Goal: Transaction & Acquisition: Obtain resource

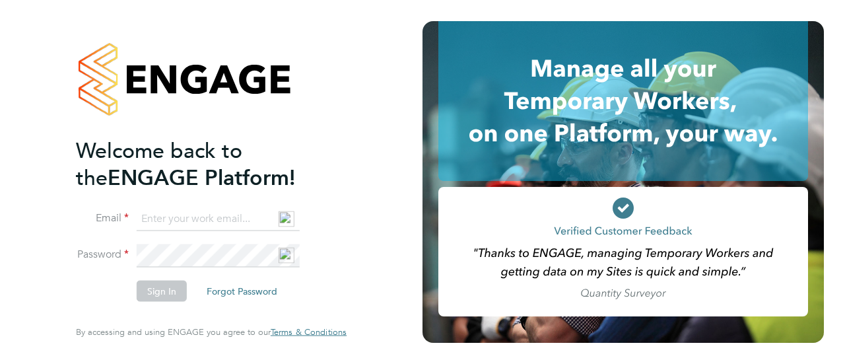
click at [195, 218] on input at bounding box center [218, 219] width 163 height 24
type input "jodene@fusionstaff.co.uk"
click at [166, 291] on button "Sign In" at bounding box center [162, 291] width 50 height 21
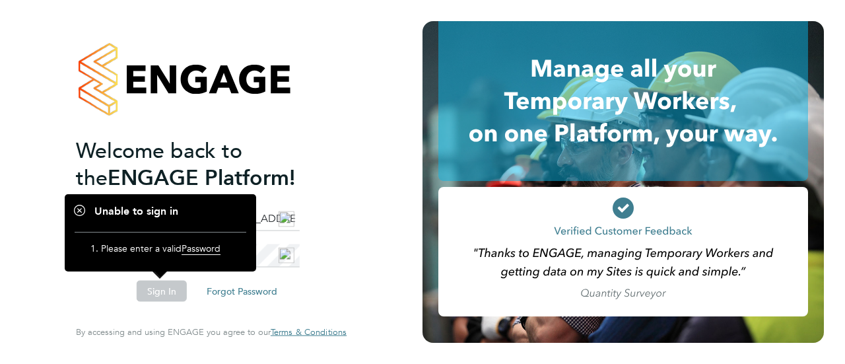
click at [162, 301] on button "Sign In" at bounding box center [162, 291] width 50 height 21
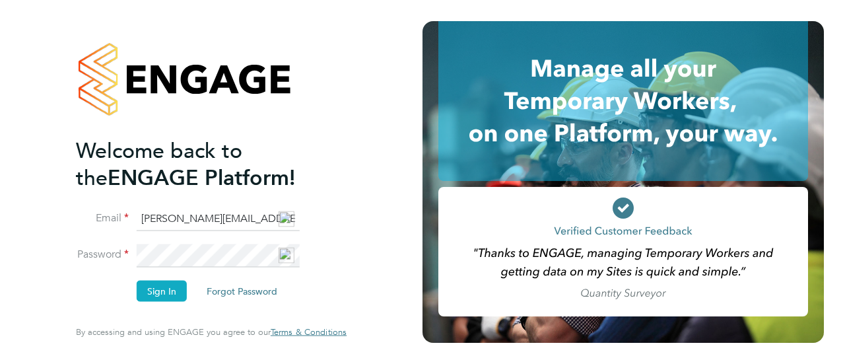
click at [160, 287] on button "Sign In" at bounding box center [162, 291] width 50 height 21
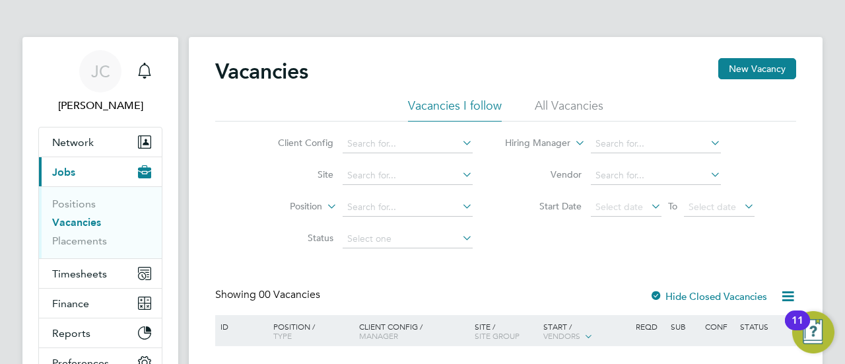
click at [572, 104] on li "All Vacancies" at bounding box center [569, 110] width 69 height 24
click at [62, 169] on span "Jobs" at bounding box center [63, 172] width 23 height 13
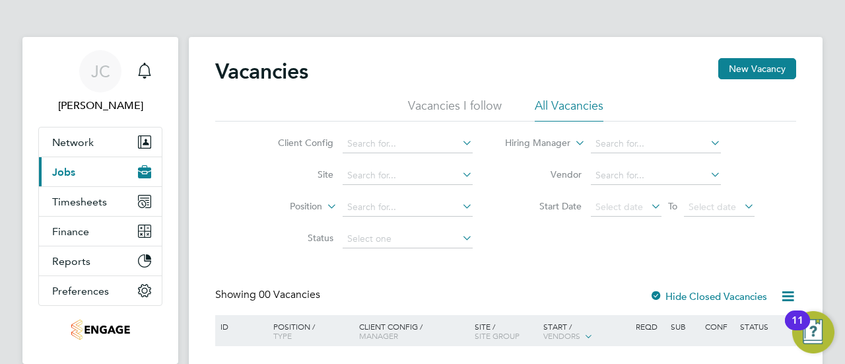
click at [71, 172] on span "Jobs" at bounding box center [63, 172] width 23 height 13
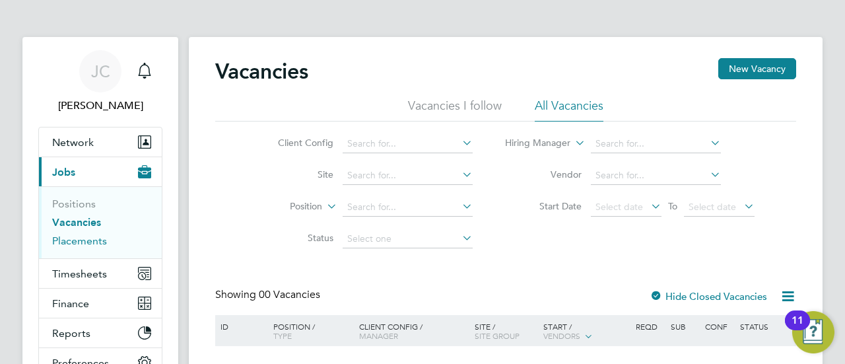
click at [61, 241] on link "Placements" at bounding box center [79, 240] width 55 height 13
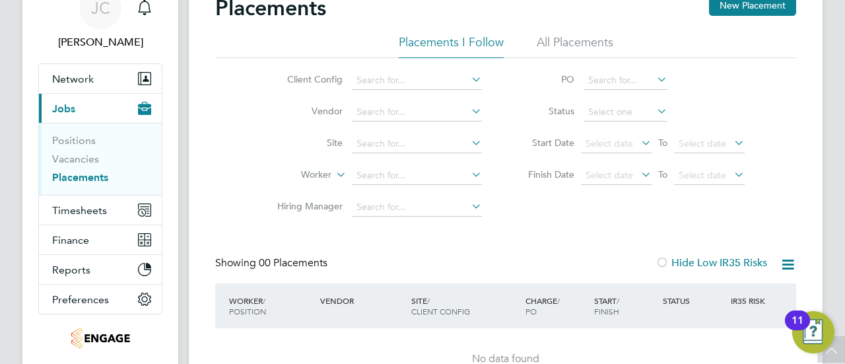
scroll to position [67, 0]
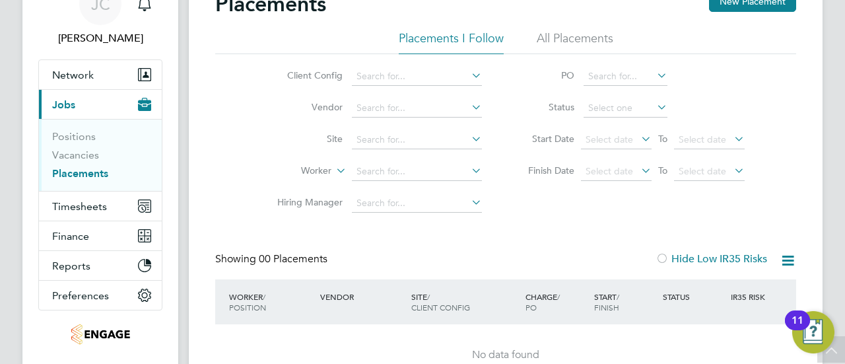
click at [572, 35] on li "All Placements" at bounding box center [575, 42] width 77 height 24
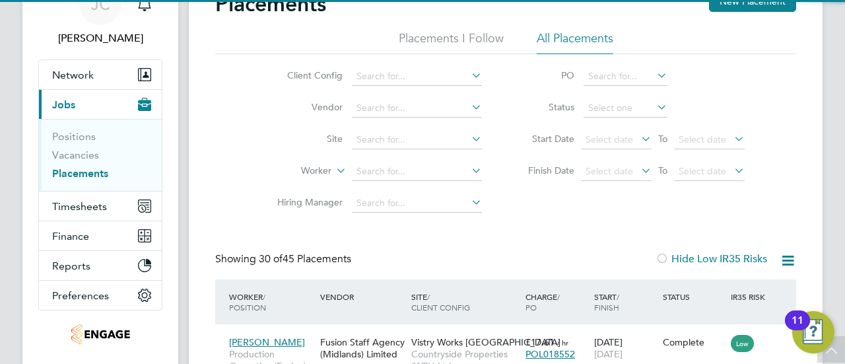
scroll to position [0, 0]
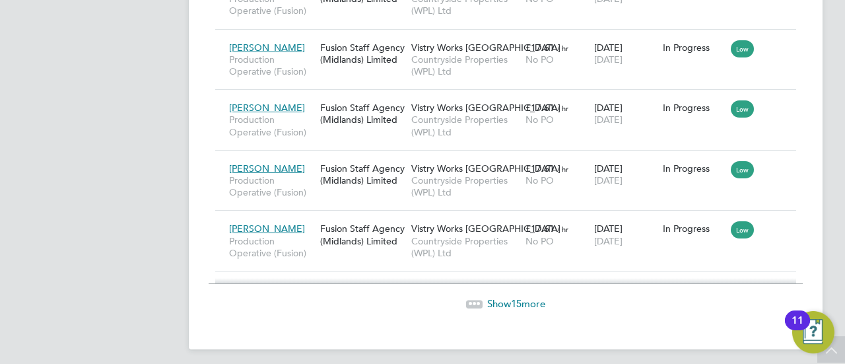
click at [512, 297] on span "15" at bounding box center [516, 303] width 11 height 13
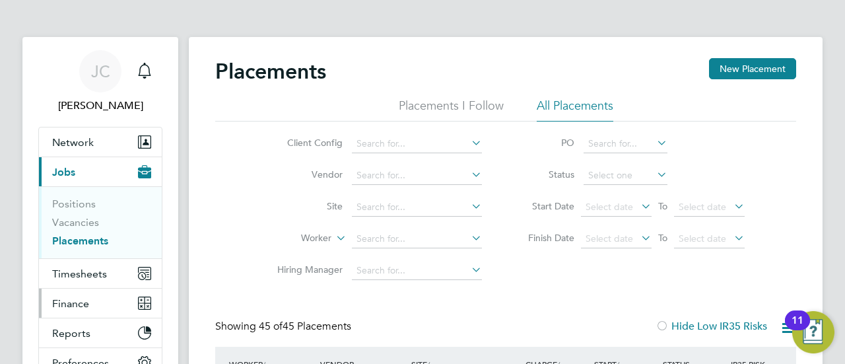
click at [99, 307] on button "Finance" at bounding box center [100, 303] width 123 height 29
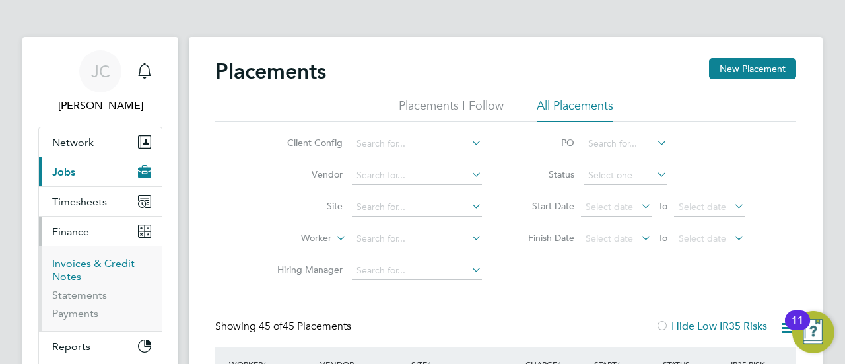
click at [86, 262] on link "Invoices & Credit Notes" at bounding box center [93, 270] width 83 height 26
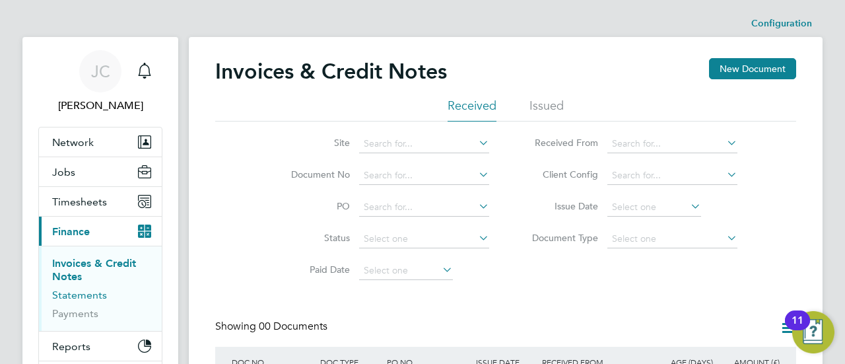
click at [88, 294] on link "Statements" at bounding box center [79, 295] width 55 height 13
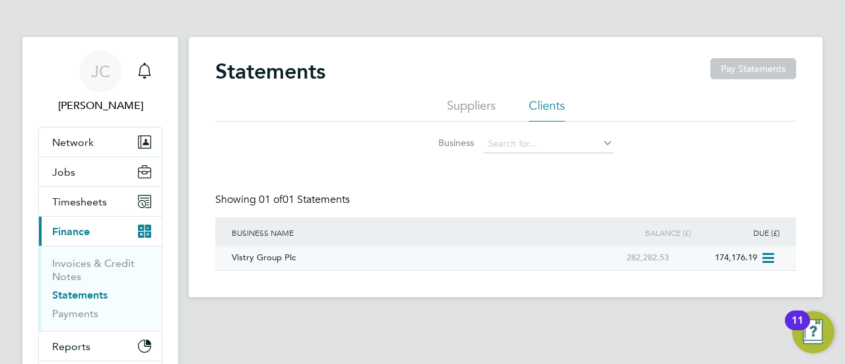
click at [269, 258] on div "Vistry Group Plc" at bounding box center [405, 258] width 355 height 24
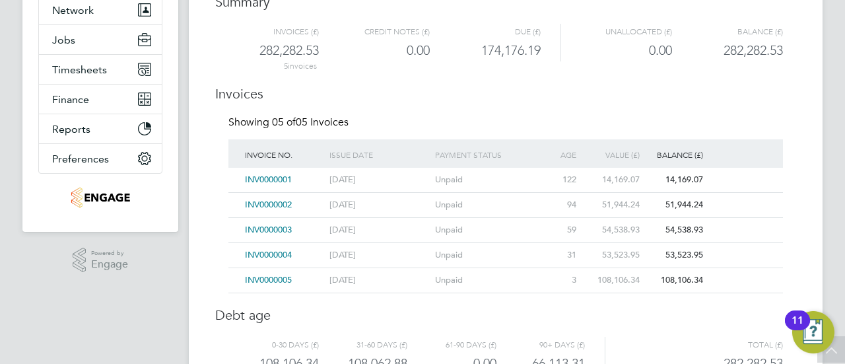
scroll to position [135, 0]
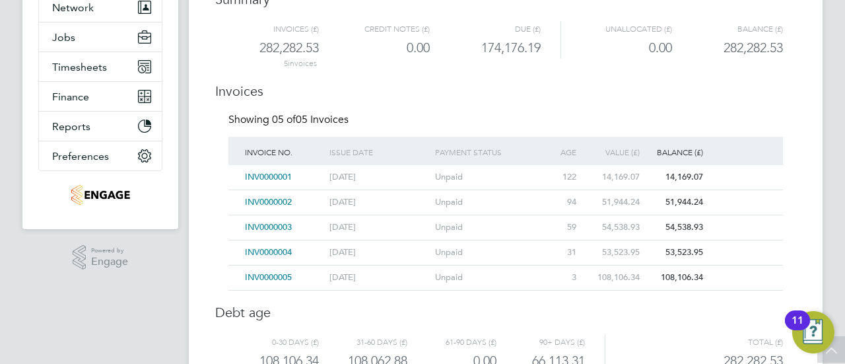
click at [264, 277] on span "INV0000005" at bounding box center [268, 276] width 47 height 11
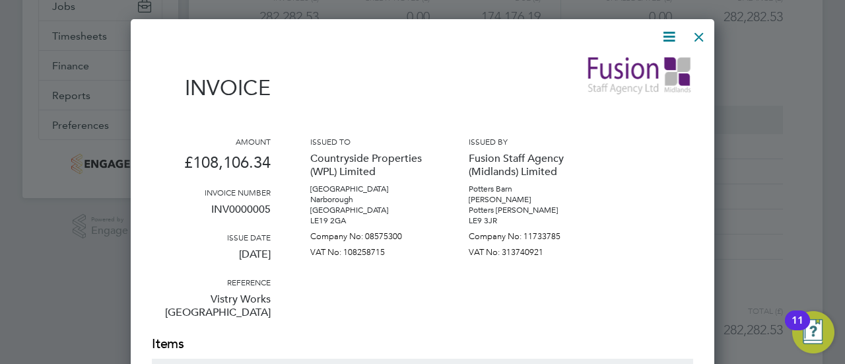
scroll to position [164, 0]
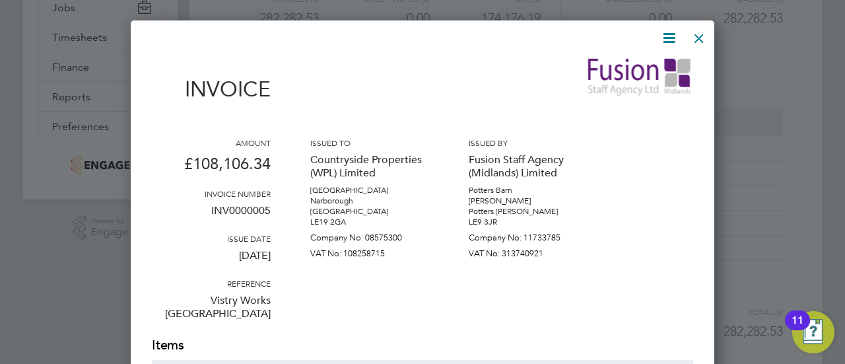
click at [670, 41] on icon at bounding box center [669, 38] width 17 height 17
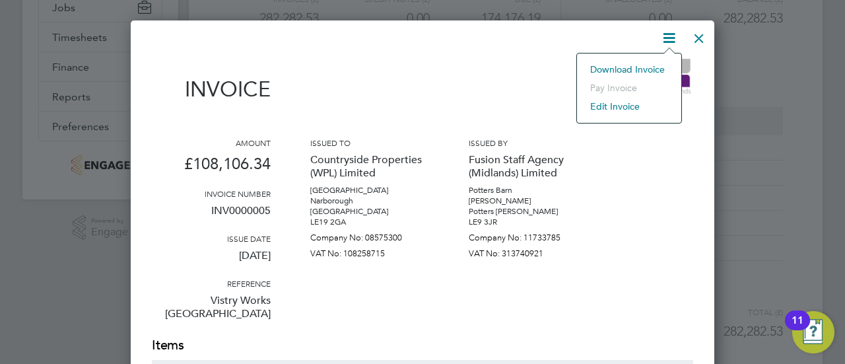
click at [597, 71] on li "Download Invoice" at bounding box center [629, 69] width 91 height 18
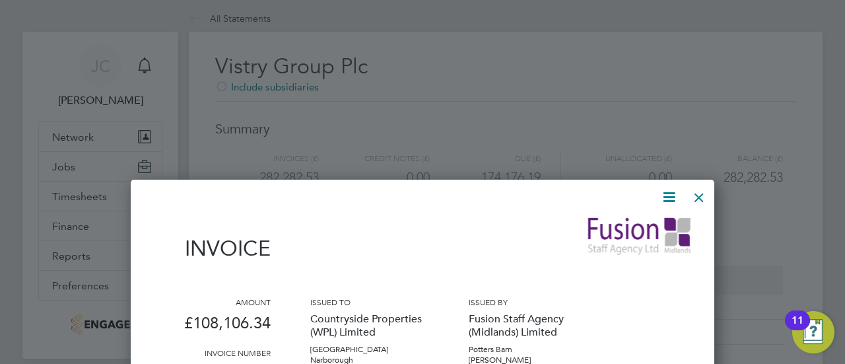
scroll to position [0, 0]
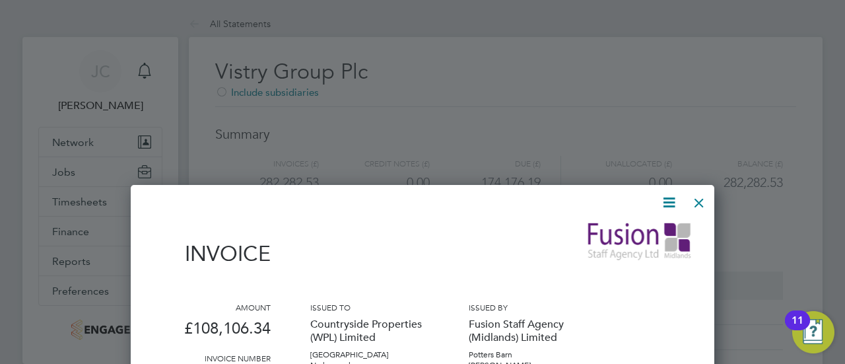
click at [693, 199] on div at bounding box center [699, 200] width 24 height 24
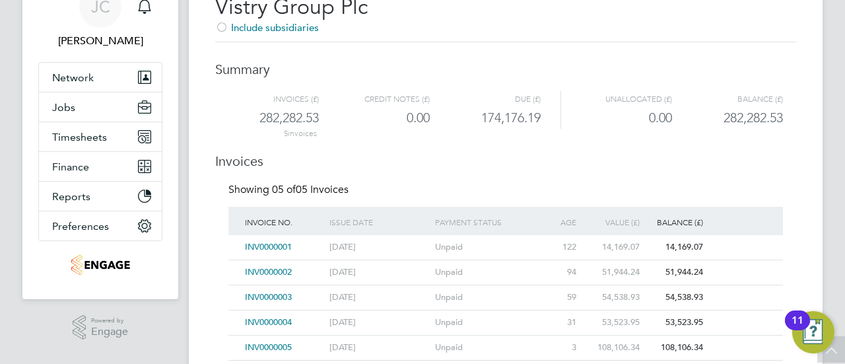
scroll to position [64, 0]
click at [88, 137] on span "Timesheets" at bounding box center [79, 137] width 55 height 13
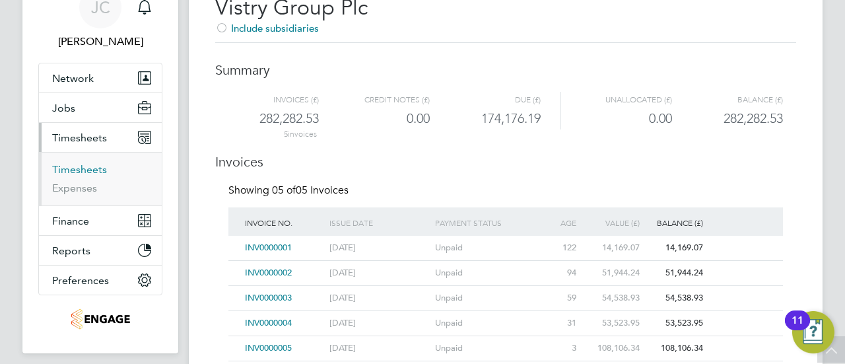
click at [73, 169] on link "Timesheets" at bounding box center [79, 169] width 55 height 13
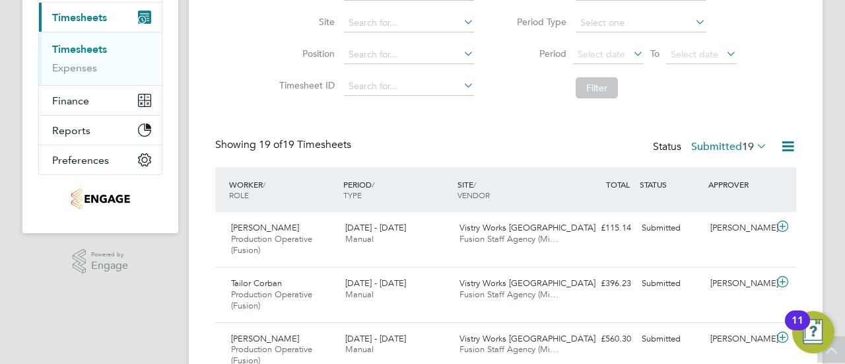
click at [792, 151] on icon at bounding box center [788, 146] width 17 height 17
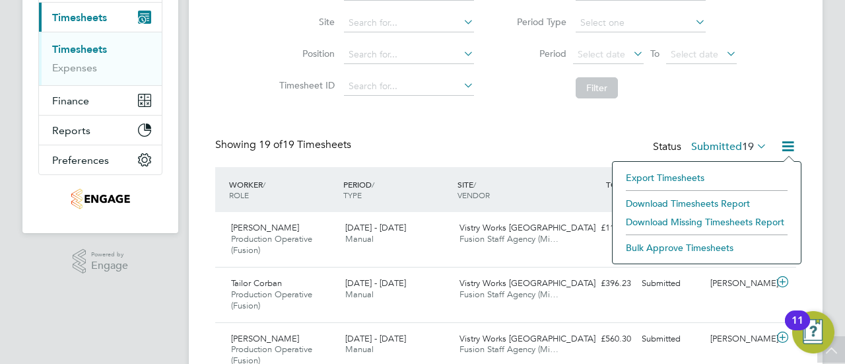
click at [742, 147] on span "19" at bounding box center [748, 146] width 12 height 13
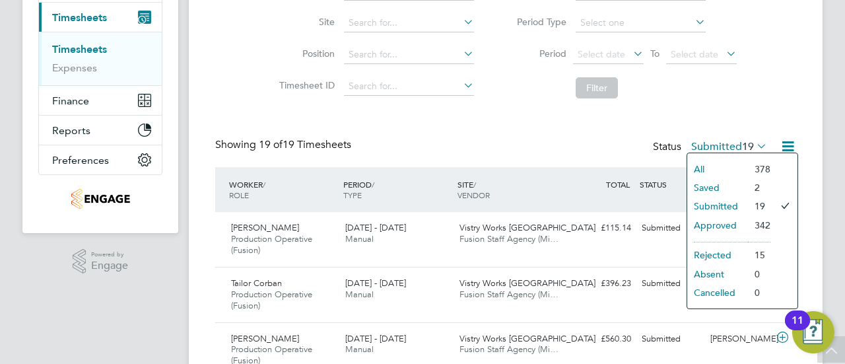
click at [709, 188] on li "Saved" at bounding box center [717, 187] width 61 height 18
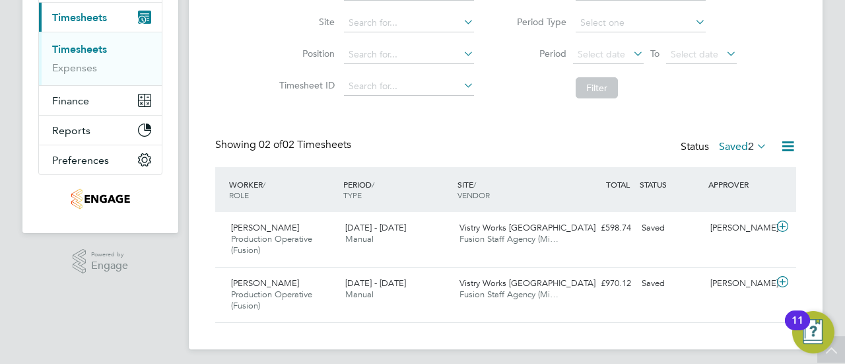
click at [754, 145] on icon at bounding box center [754, 146] width 0 height 18
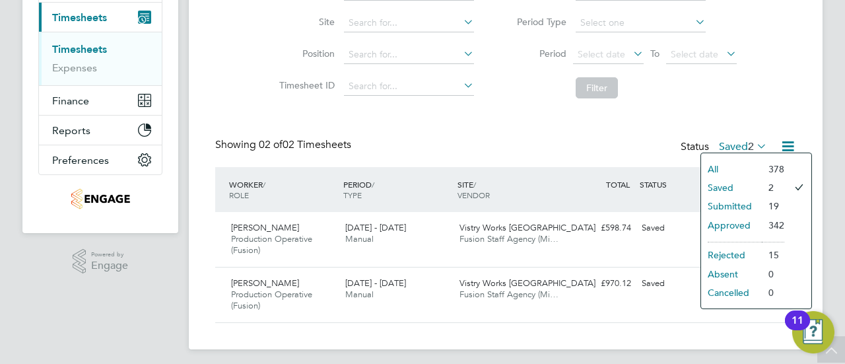
click at [745, 212] on li "Submitted" at bounding box center [731, 206] width 61 height 18
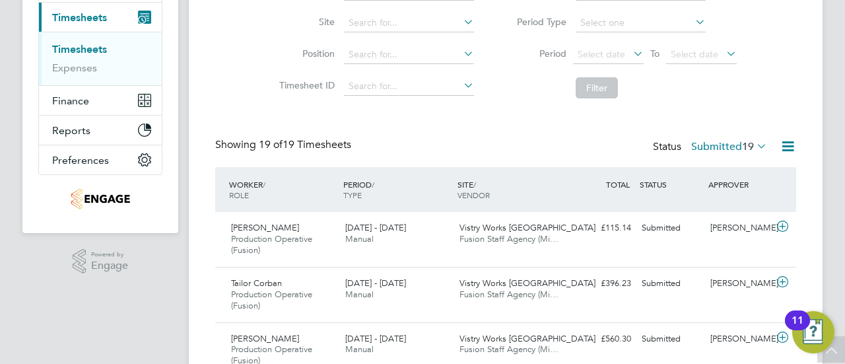
click at [754, 143] on icon at bounding box center [754, 146] width 0 height 18
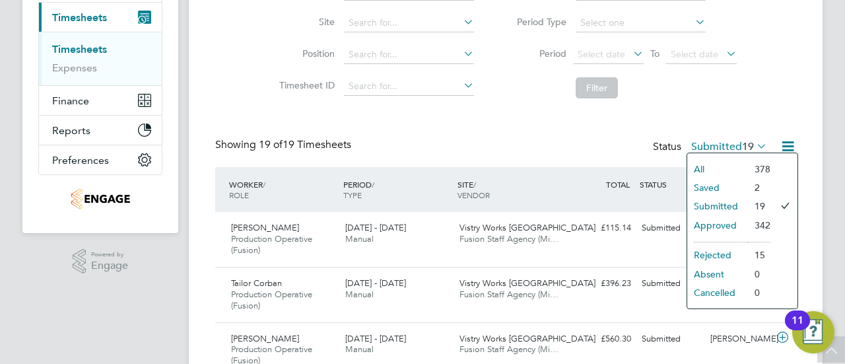
click at [703, 168] on li "All" at bounding box center [717, 169] width 61 height 18
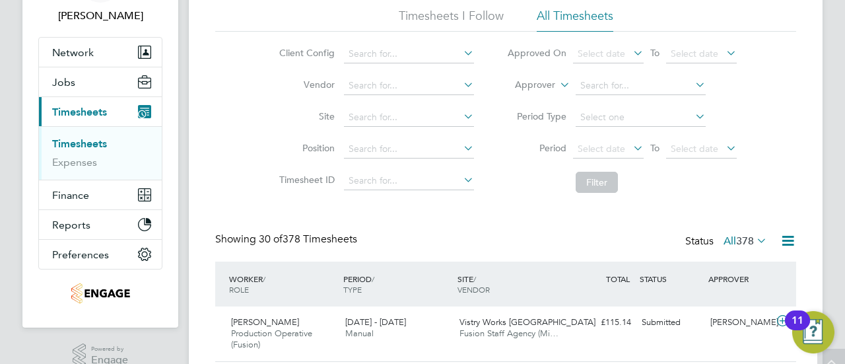
scroll to position [90, 0]
click at [71, 190] on span "Finance" at bounding box center [70, 194] width 37 height 13
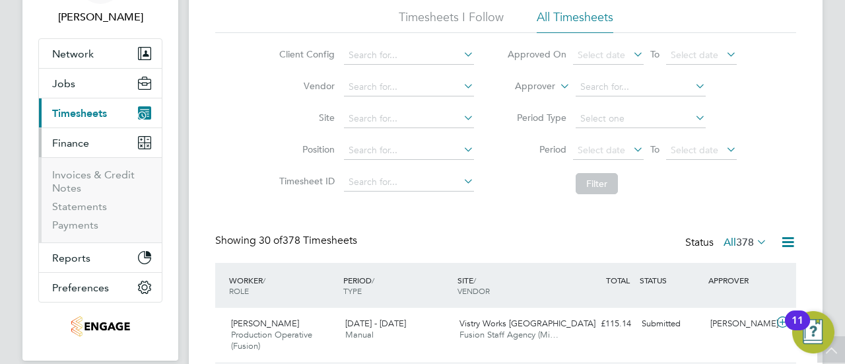
scroll to position [89, 0]
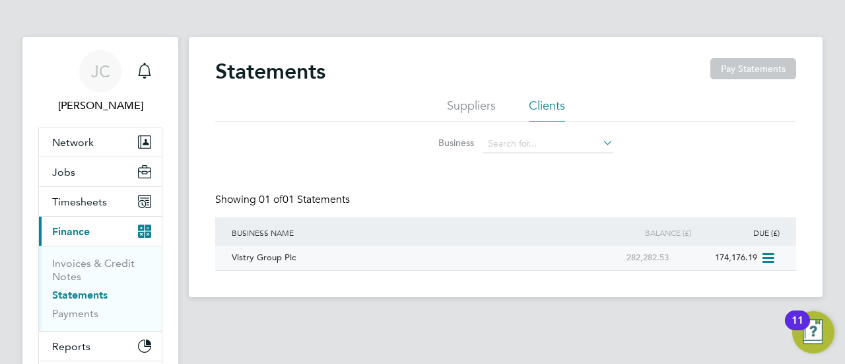
click at [263, 256] on div "Vistry Group Plc" at bounding box center [405, 258] width 355 height 24
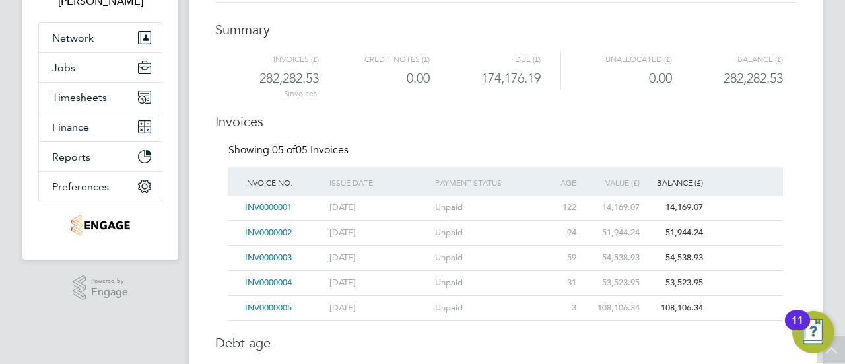
scroll to position [104, 0]
